Goal: Task Accomplishment & Management: Complete application form

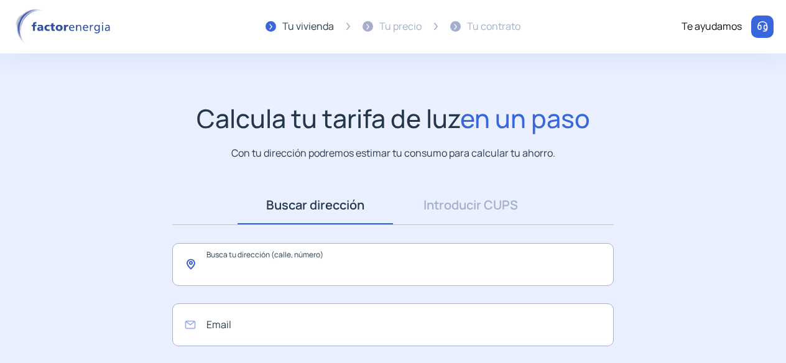
click at [291, 267] on input "text" at bounding box center [393, 264] width 442 height 43
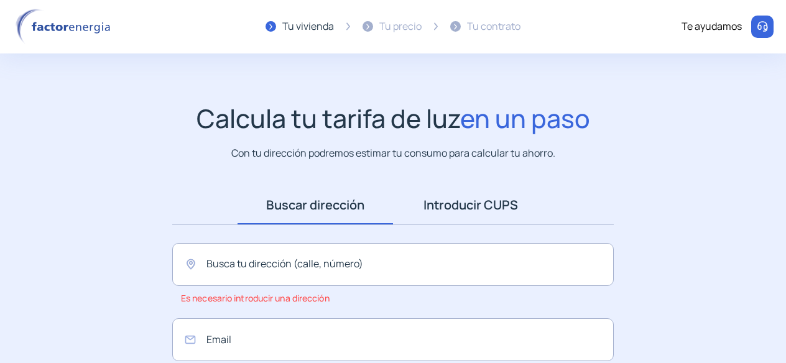
click at [506, 207] on link "Introducir CUPS" at bounding box center [470, 205] width 155 height 39
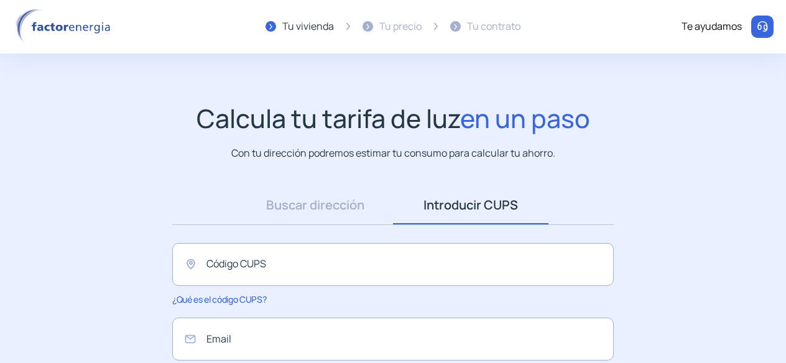
click at [721, 157] on div "Calcula tu tarifa de luz en un paso Con tu dirección podremos estimar tu consum…" at bounding box center [392, 132] width 761 height 58
click at [399, 256] on input "text" at bounding box center [393, 264] width 442 height 43
paste input "**********"
type input "**********"
click at [351, 336] on input "email" at bounding box center [393, 339] width 442 height 43
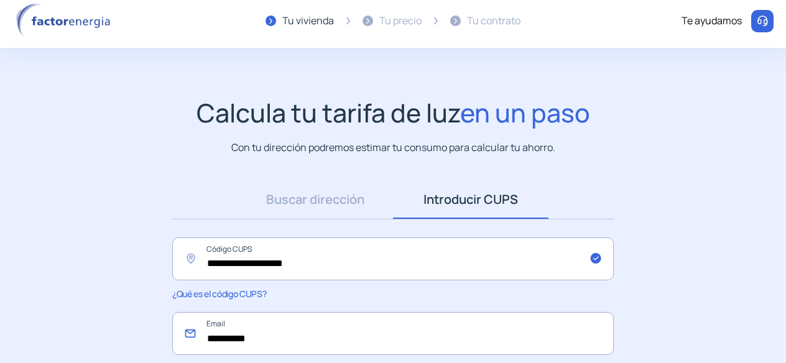
scroll to position [164, 0]
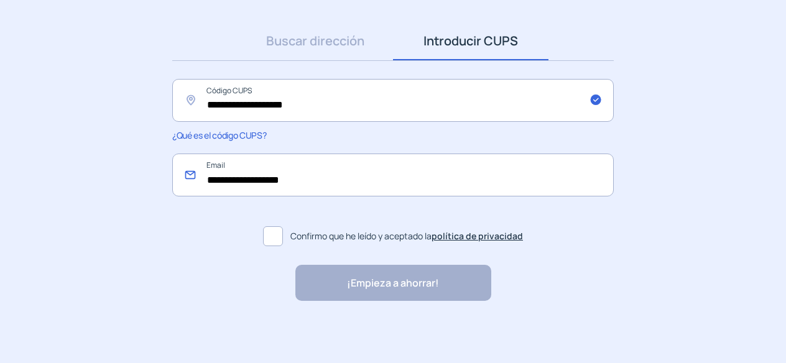
type input "**********"
click at [275, 233] on span at bounding box center [273, 236] width 20 height 20
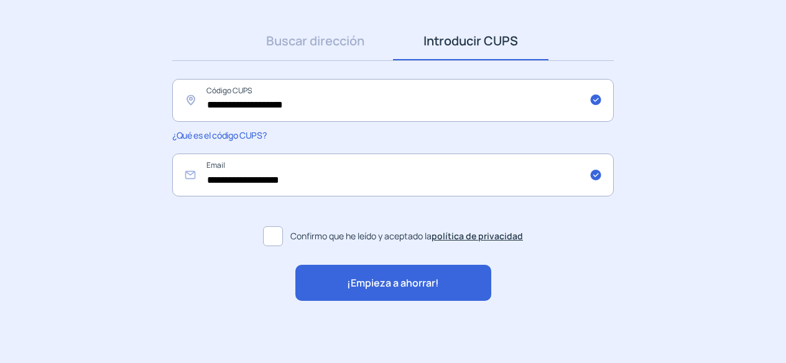
click at [391, 285] on span "¡Empieza a ahorrar!" at bounding box center [393, 284] width 92 height 16
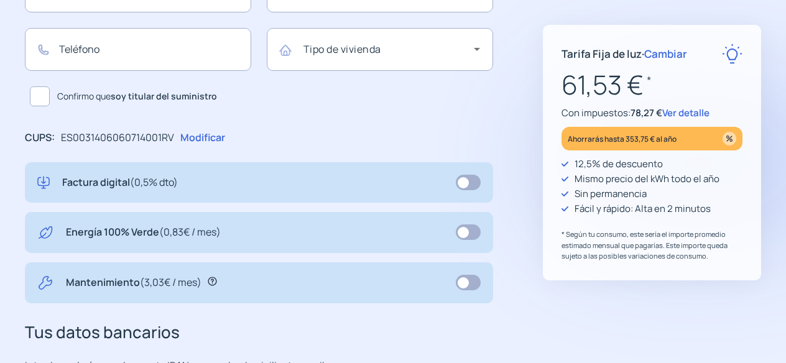
scroll to position [373, 0]
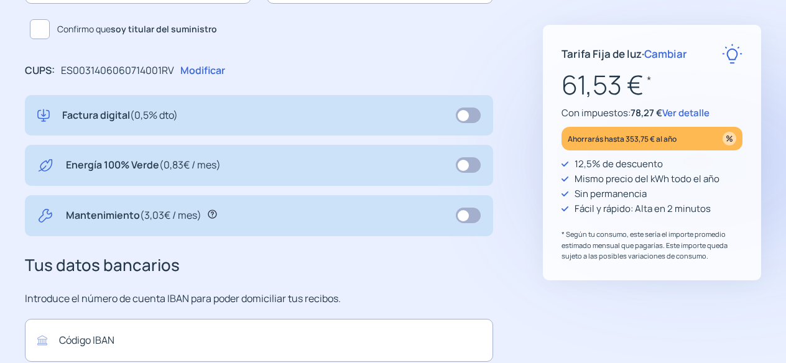
click at [470, 167] on span at bounding box center [468, 165] width 25 height 16
click at [458, 169] on span at bounding box center [468, 165] width 25 height 16
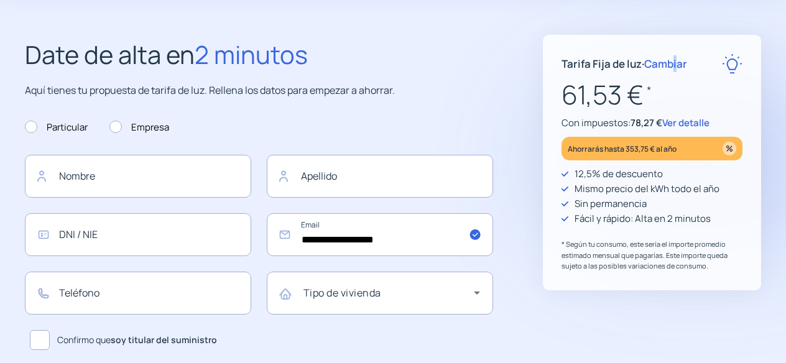
click at [676, 64] on span "Cambiar" at bounding box center [665, 64] width 43 height 14
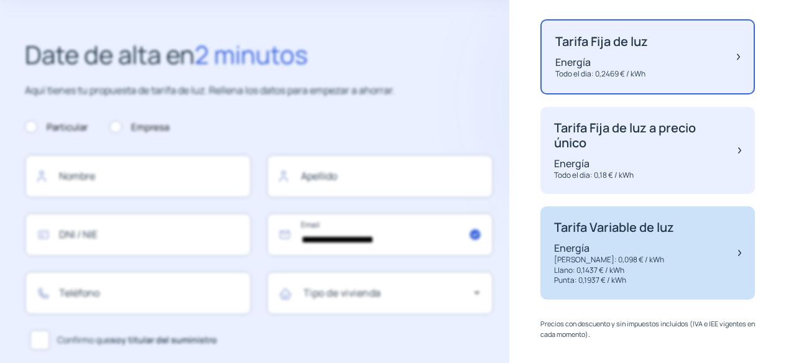
scroll to position [132, 0]
